Goal: Information Seeking & Learning: Learn about a topic

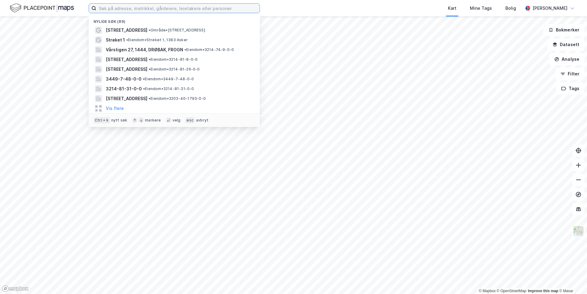
click at [123, 10] on input at bounding box center [177, 8] width 163 height 9
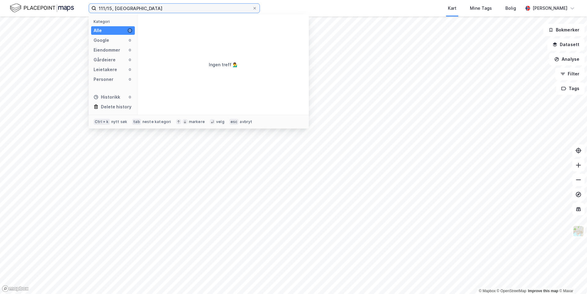
type input "111/15, [GEOGRAPHIC_DATA]"
click at [136, 14] on div "111/15, Larvik Kategori Alle 0 Google 0 Eiendommer 0 Gårdeiere 0 Leietakere 0 P…" at bounding box center [293, 8] width 587 height 17
drag, startPoint x: 131, startPoint y: 13, endPoint x: 73, endPoint y: 7, distance: 58.3
click at [73, 7] on div "111/15, Larvik Kategori Alle 0 Google 0 Eiendommer 0 Gårdeiere 0 Leietakere 0 P…" at bounding box center [293, 8] width 587 height 17
click at [255, 9] on icon at bounding box center [255, 8] width 4 height 4
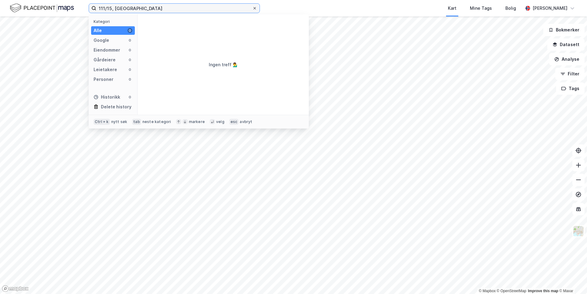
click at [252, 9] on input "111/15, [GEOGRAPHIC_DATA]" at bounding box center [174, 8] width 156 height 9
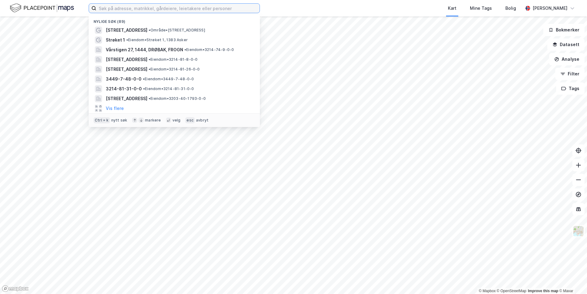
click at [120, 9] on input at bounding box center [177, 8] width 163 height 9
paste input "Eftang"
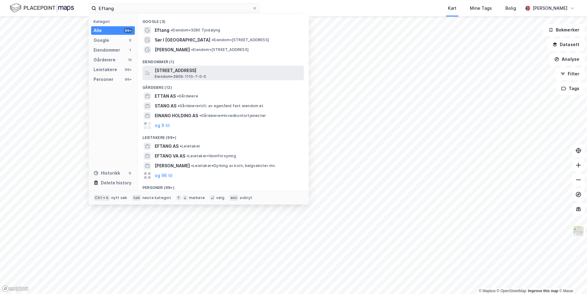
click at [167, 74] on span "Eiendom • 3909-1110-7-0-0" at bounding box center [181, 76] width 52 height 5
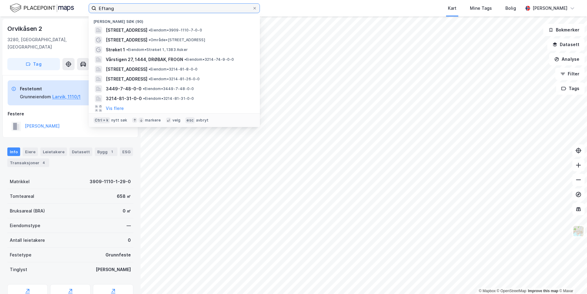
drag, startPoint x: 128, startPoint y: 7, endPoint x: 88, endPoint y: 9, distance: 40.4
click at [88, 8] on div "Eftang Nylige søk (90) [STREET_ADDRESS] • Eiendom • 3909-1110-7-0-0 [STREET_ADD…" at bounding box center [293, 8] width 587 height 17
paste input "Kongsbakkeodden,"
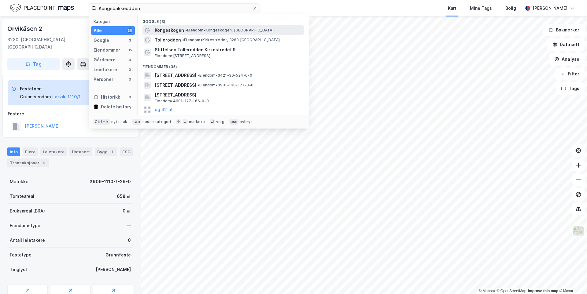
click at [175, 33] on span "Kongeskogen" at bounding box center [169, 30] width 29 height 7
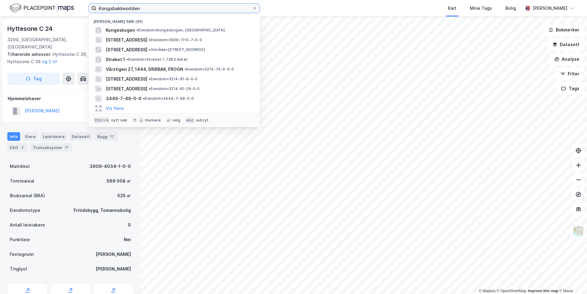
drag, startPoint x: 149, startPoint y: 9, endPoint x: 64, endPoint y: 8, distance: 85.3
click at [64, 8] on div "Kongsbakkeodden Nylige søk (91) Kongeskogen • [PERSON_NAME], [GEOGRAPHIC_DATA] …" at bounding box center [293, 8] width 587 height 17
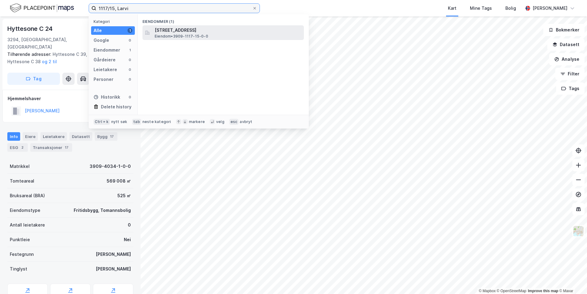
type input "1117/15, Larvi"
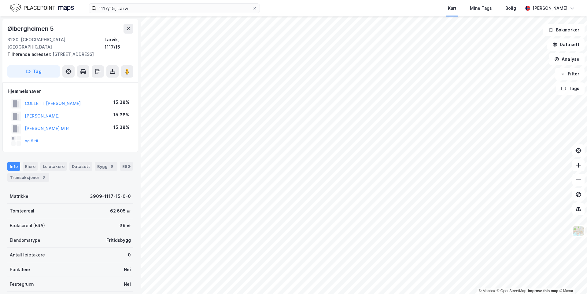
click at [381, 6] on div "1117/15, Larvi Kart Mine Tags Bolig [PERSON_NAME] © Mapbox © OpenStreetMap Impr…" at bounding box center [293, 147] width 587 height 294
